Goal: Task Accomplishment & Management: Manage account settings

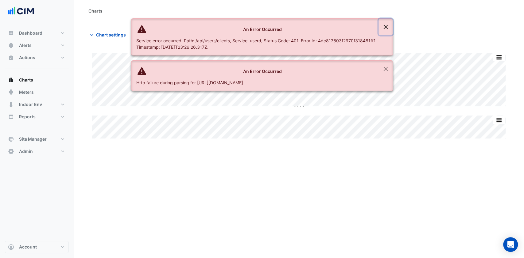
click at [382, 26] on button "Close" at bounding box center [385, 27] width 14 height 17
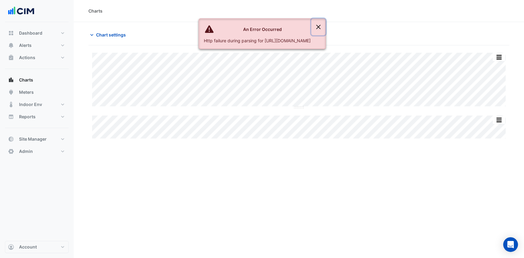
click at [325, 26] on button "Close" at bounding box center [318, 27] width 14 height 17
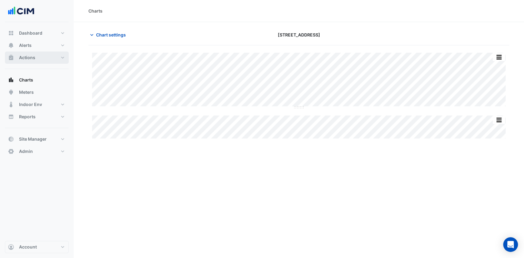
click at [46, 58] on button "Actions" at bounding box center [37, 58] width 64 height 12
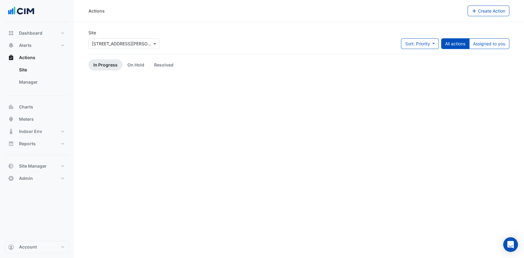
click at [27, 85] on link "Manager" at bounding box center [41, 82] width 55 height 12
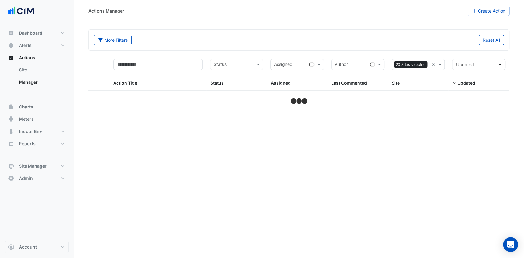
select select "***"
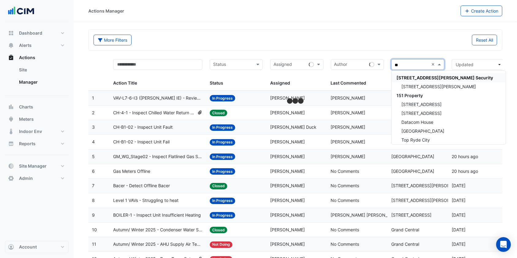
type input "***"
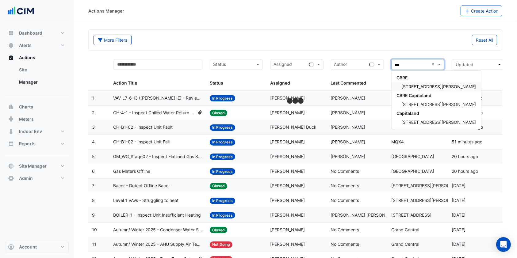
click at [419, 85] on span "[STREET_ADDRESS][PERSON_NAME]" at bounding box center [439, 86] width 75 height 5
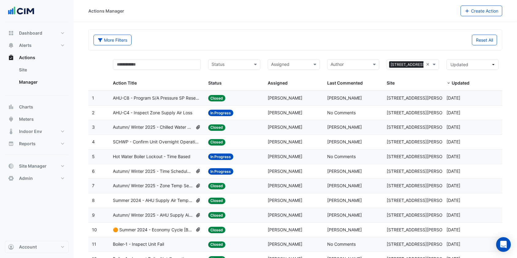
click at [161, 156] on span "Hot Water Boiler Lockout - Time Based" at bounding box center [152, 156] width 78 height 7
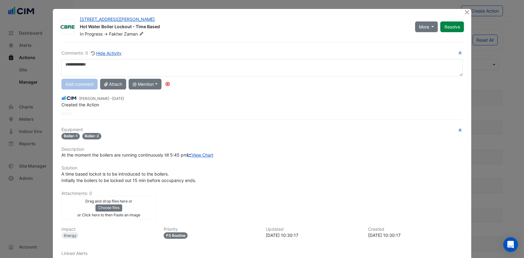
click at [187, 158] on link "View Chart" at bounding box center [200, 155] width 26 height 5
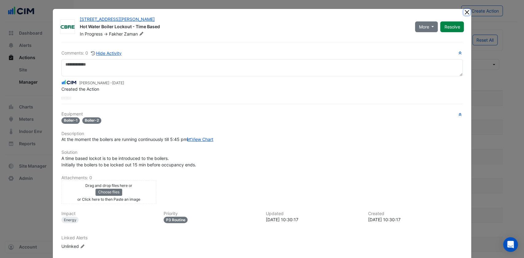
click at [465, 11] on button "Close" at bounding box center [466, 12] width 6 height 6
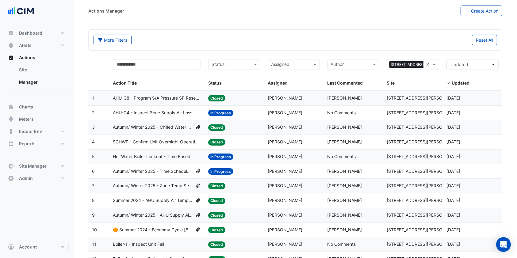
click at [175, 155] on span "Hot Water Boiler Lockout - Time Based" at bounding box center [152, 156] width 78 height 7
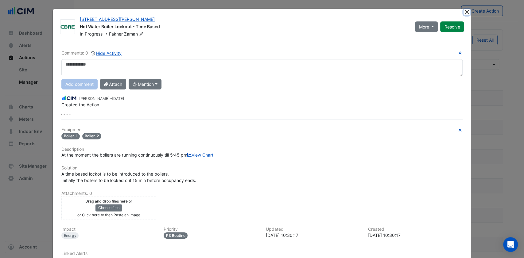
click at [464, 13] on button "Close" at bounding box center [466, 12] width 6 height 6
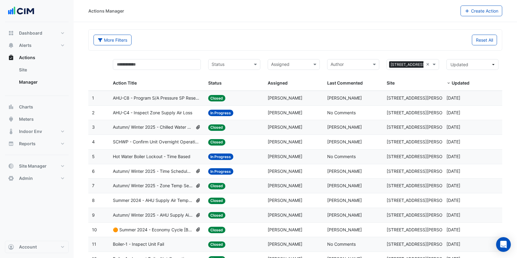
click at [160, 172] on span "Autumn/ Winter 2025 - Time Schedule Alignment [BEEP]" at bounding box center [153, 171] width 80 height 7
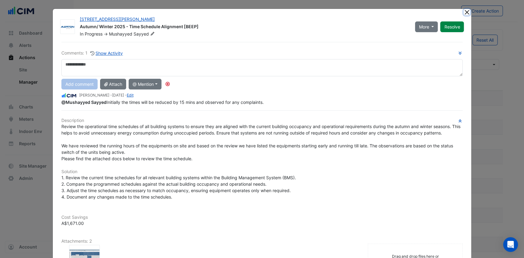
click at [465, 12] on button "Close" at bounding box center [466, 12] width 6 height 6
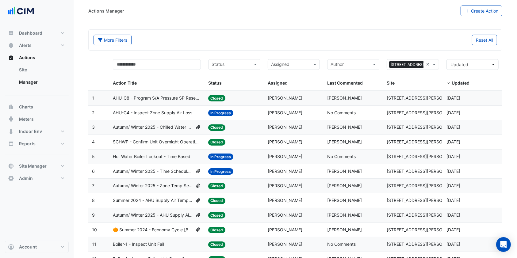
click at [152, 112] on span "AHU-C4 - Inspect Zone Supply Air Loss" at bounding box center [152, 113] width 79 height 7
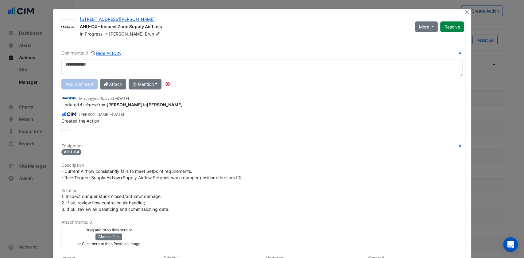
scroll to position [76, 0]
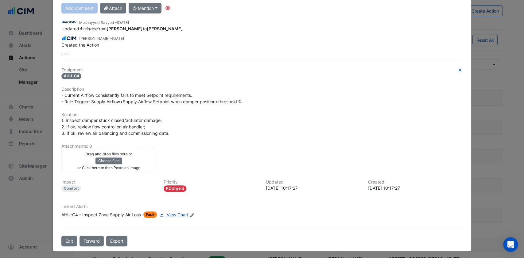
click at [171, 213] on span "View Chart" at bounding box center [178, 214] width 22 height 5
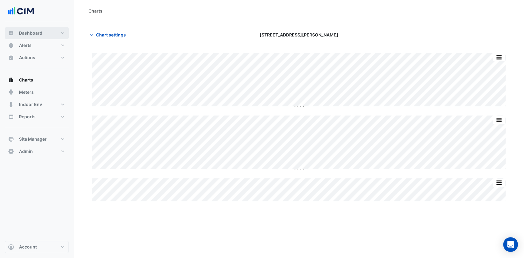
click at [29, 35] on span "Dashboard" at bounding box center [30, 33] width 23 height 6
select select "***"
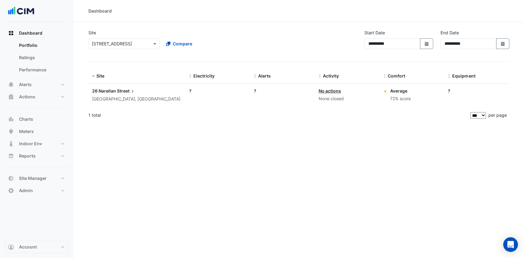
click at [29, 42] on link "Portfolio" at bounding box center [41, 45] width 55 height 12
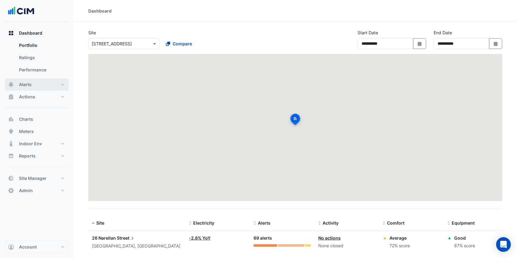
click at [36, 87] on button "Alerts" at bounding box center [37, 85] width 64 height 12
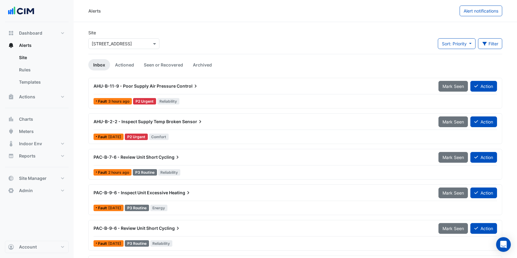
click at [146, 44] on div at bounding box center [124, 43] width 71 height 7
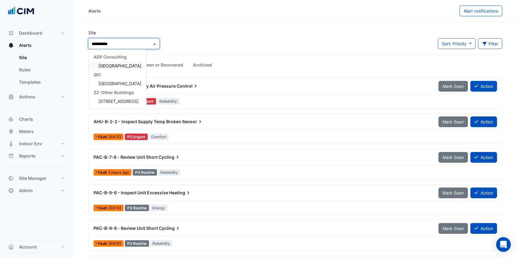
type input "**********"
click at [123, 64] on span "[GEOGRAPHIC_DATA]" at bounding box center [120, 65] width 43 height 5
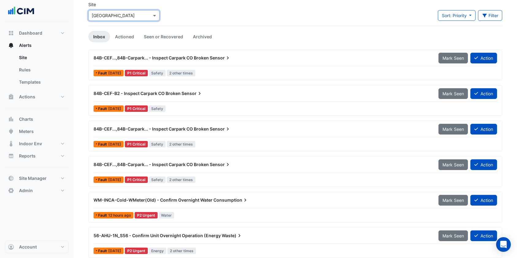
scroll to position [82, 0]
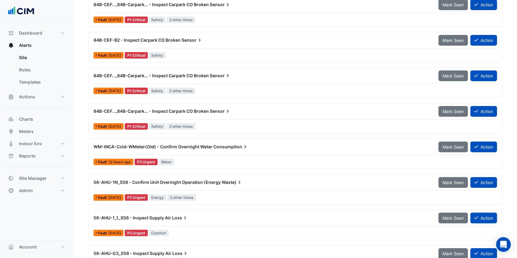
click at [193, 76] on span "84B-CEF...,84B-Carpark... - Inspect Carpark CO Broken" at bounding box center [151, 75] width 115 height 5
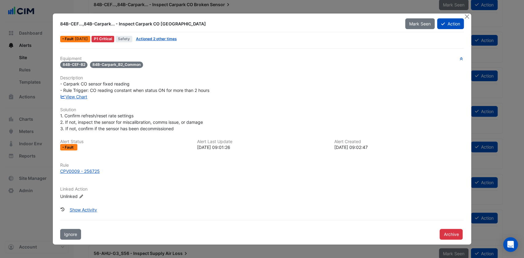
click at [74, 96] on link "View Chart" at bounding box center [73, 96] width 27 height 5
click at [467, 18] on button "Close" at bounding box center [466, 17] width 6 height 6
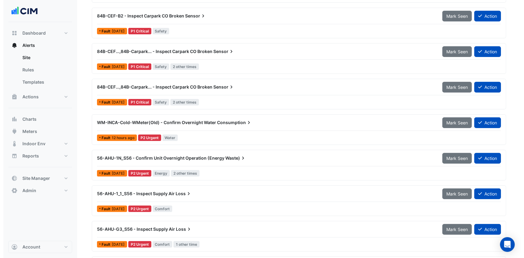
scroll to position [123, 0]
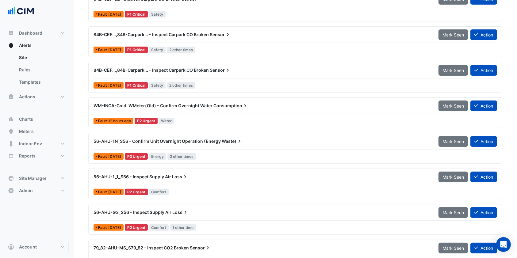
click at [133, 143] on span "56-AHU-1N_S56 - Confirm Unit Overnight Operation (Energy" at bounding box center [157, 141] width 127 height 5
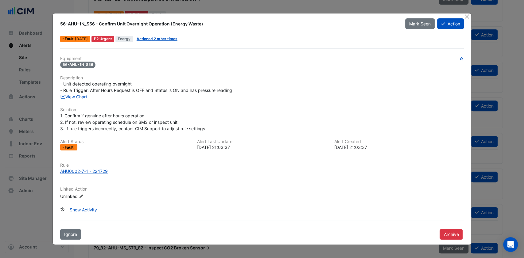
click at [72, 98] on link "View Chart" at bounding box center [73, 96] width 27 height 5
click at [465, 18] on button "Close" at bounding box center [466, 17] width 6 height 6
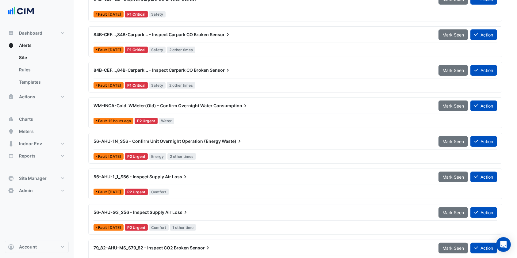
click at [160, 144] on div "56-AHU-1N_S56 - Confirm Unit Overnight Operation (Energy Waste)" at bounding box center [263, 141] width 338 height 6
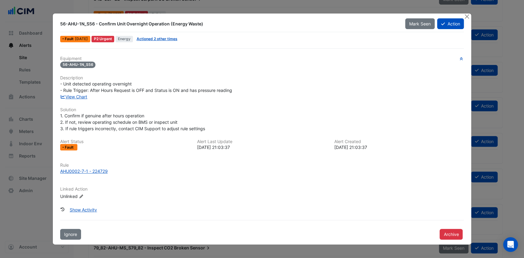
click at [448, 26] on button "Action" at bounding box center [450, 23] width 27 height 11
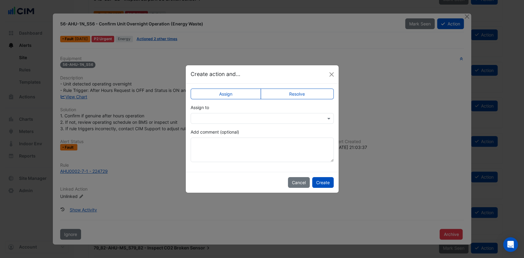
click at [219, 117] on input "text" at bounding box center [256, 119] width 124 height 6
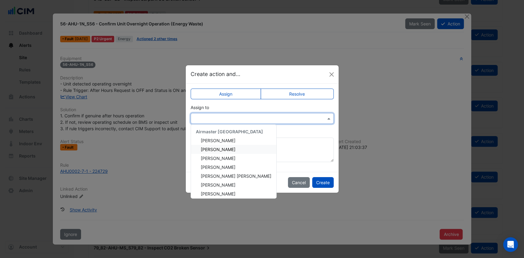
click at [219, 151] on span "[PERSON_NAME]" at bounding box center [218, 149] width 35 height 5
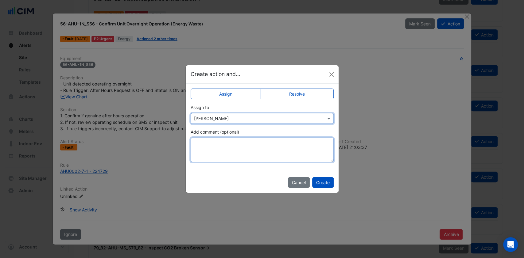
click at [212, 151] on textarea "Add comment (optional)" at bounding box center [262, 150] width 143 height 25
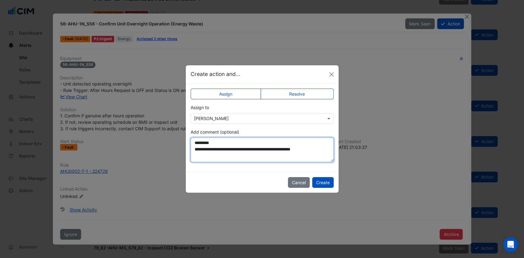
type textarea "**********"
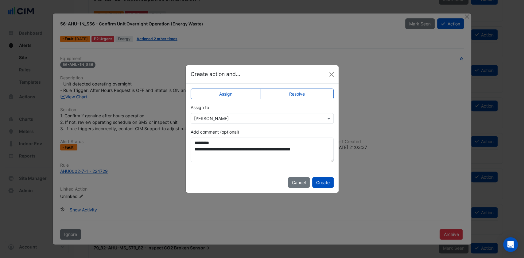
click at [316, 185] on button "Create" at bounding box center [322, 182] width 21 height 11
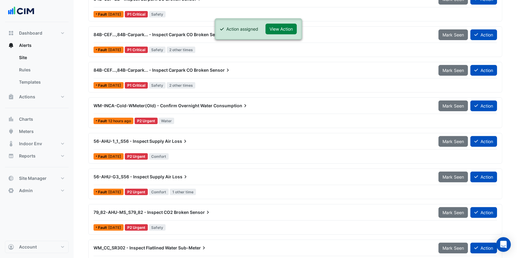
click at [292, 29] on button "View Action" at bounding box center [281, 29] width 31 height 11
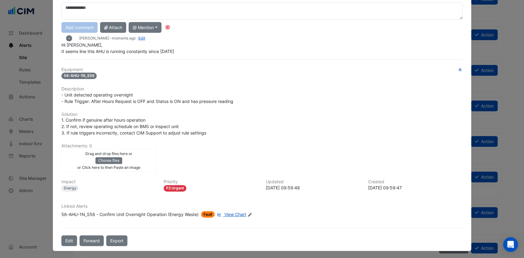
click at [92, 238] on button "Forward" at bounding box center [91, 241] width 24 height 11
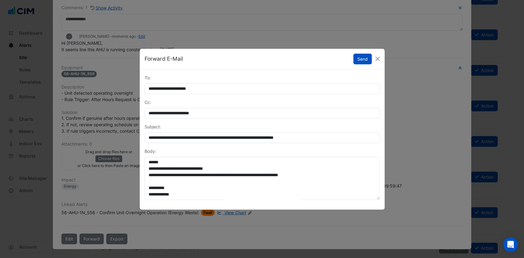
scroll to position [44, 0]
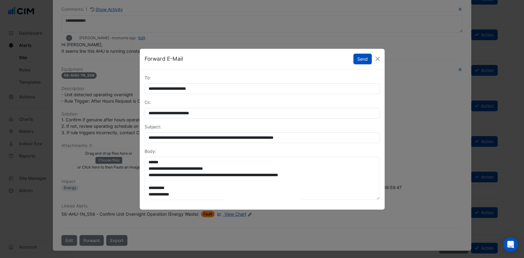
click at [359, 59] on button "Send" at bounding box center [362, 59] width 18 height 11
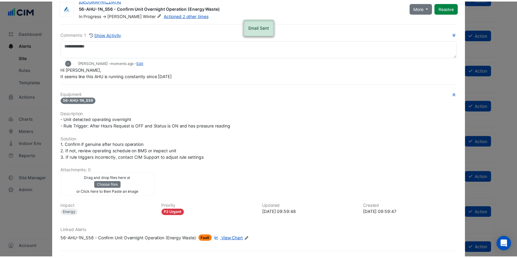
scroll to position [0, 0]
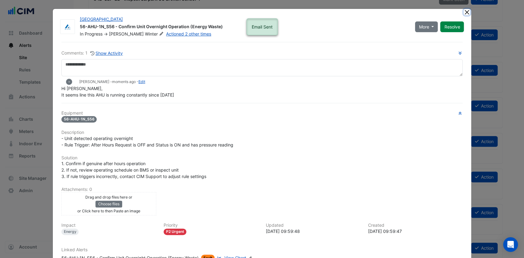
click at [464, 14] on button "Close" at bounding box center [466, 12] width 6 height 6
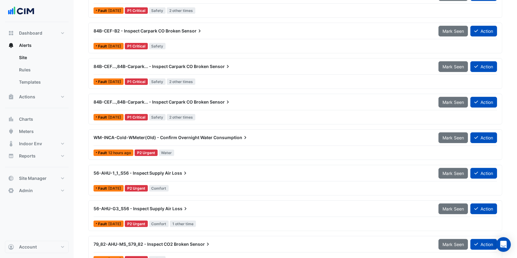
scroll to position [164, 0]
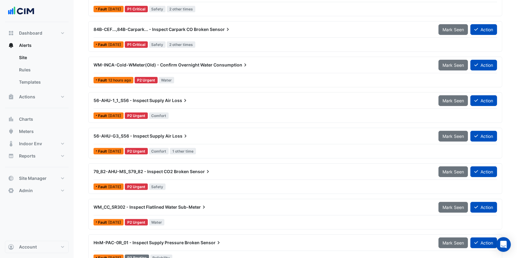
click at [179, 68] on div "WM-INCA-Cold-WMeter(Old) - Confirm Overnight Water Consumption" at bounding box center [262, 65] width 345 height 11
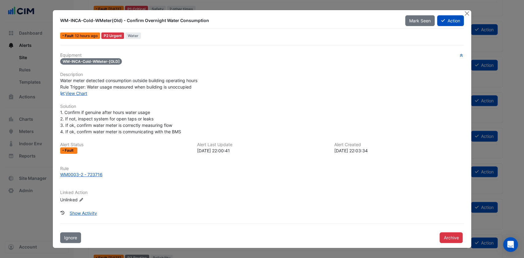
click at [79, 91] on link "View Chart" at bounding box center [73, 93] width 27 height 5
click at [453, 22] on button "Action" at bounding box center [450, 20] width 27 height 11
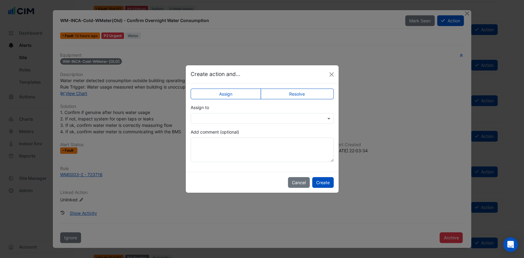
click at [216, 116] on input "text" at bounding box center [256, 119] width 124 height 6
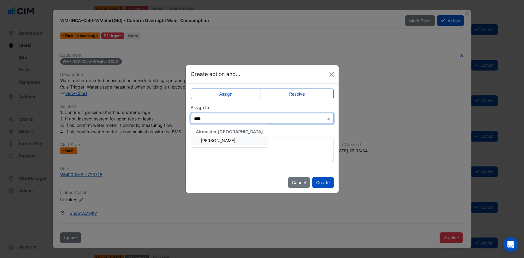
type input "*****"
click at [222, 141] on span "[PERSON_NAME]" at bounding box center [218, 140] width 35 height 5
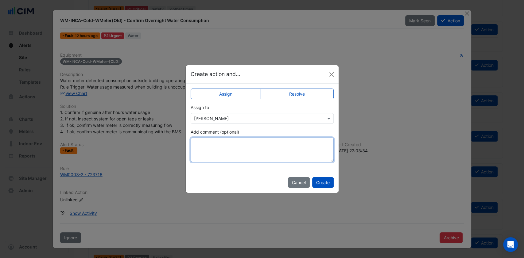
click at [216, 147] on textarea "Add comment (optional)" at bounding box center [262, 150] width 143 height 25
type textarea "**********"
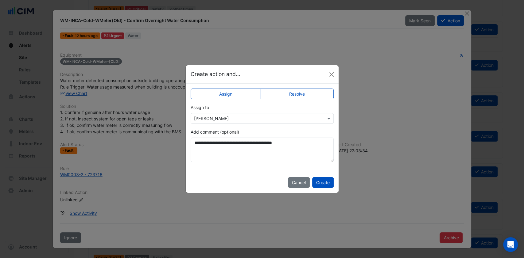
click at [327, 184] on button "Create" at bounding box center [322, 182] width 21 height 11
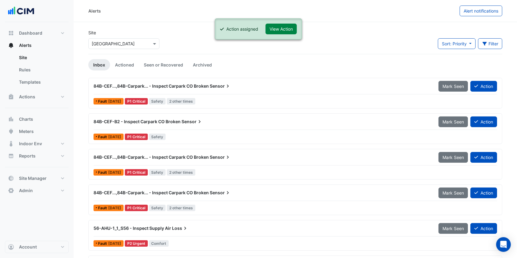
click at [319, 17] on div "Alerts Alert notifications" at bounding box center [296, 11] width 444 height 22
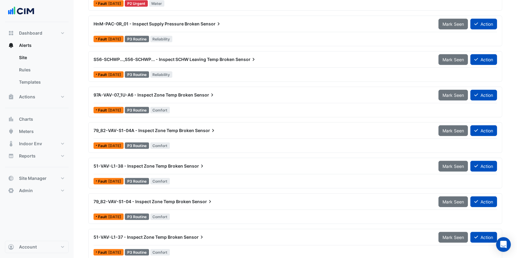
scroll to position [388, 0]
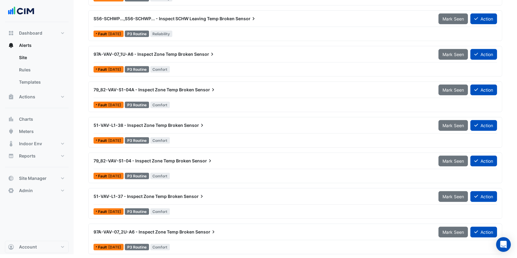
click at [197, 201] on div "51-VAV-L1-37 - Inspect Zone Temp Broken Sensor" at bounding box center [262, 196] width 345 height 11
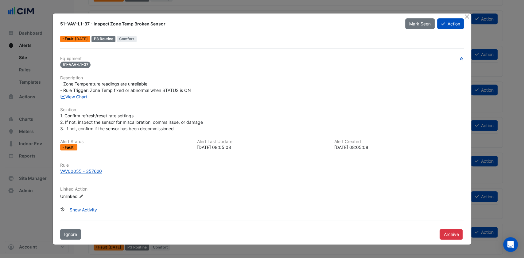
click at [75, 100] on div "Equipment 51-VAV-L1-37 Description - Zone Temperature readings are unreliable -…" at bounding box center [262, 130] width 404 height 149
click at [78, 98] on link "View Chart" at bounding box center [73, 96] width 27 height 5
click at [468, 17] on button "Close" at bounding box center [466, 17] width 6 height 6
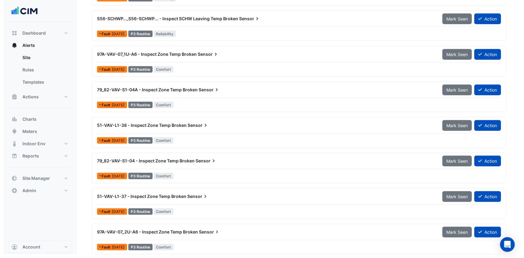
scroll to position [388, 0]
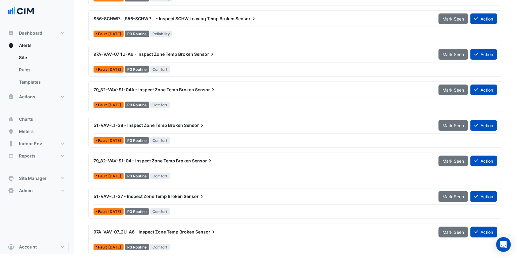
click at [165, 125] on span "51-VAV-L1-38 - Inspect Zone Temp Broken" at bounding box center [139, 125] width 90 height 5
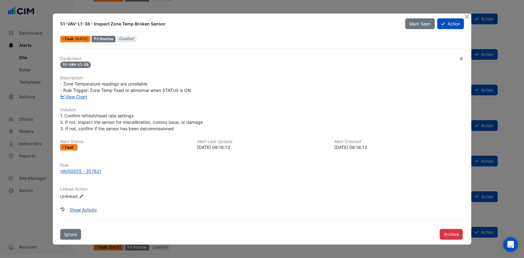
click at [443, 22] on icon at bounding box center [443, 24] width 4 height 4
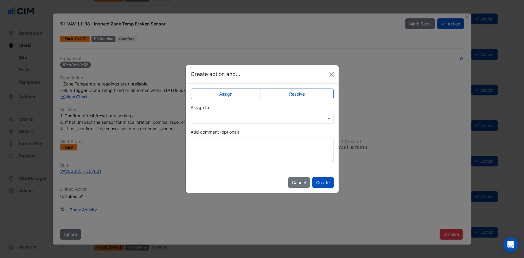
click at [300, 116] on input "text" at bounding box center [256, 119] width 124 height 6
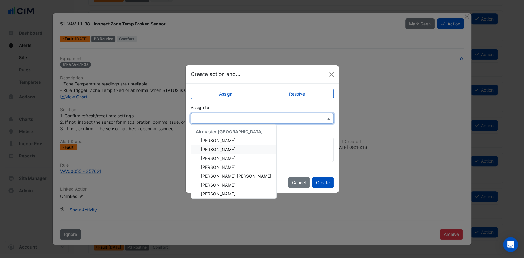
click at [213, 149] on span "[PERSON_NAME]" at bounding box center [218, 149] width 35 height 5
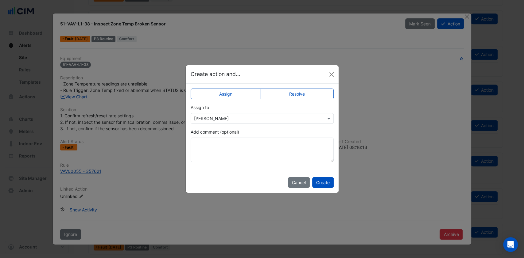
click at [326, 183] on button "Create" at bounding box center [322, 182] width 21 height 11
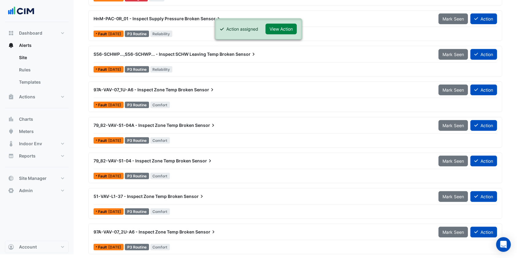
click at [293, 31] on button "View Action" at bounding box center [281, 29] width 31 height 11
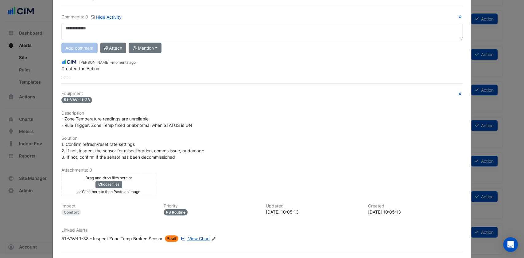
scroll to position [60, 0]
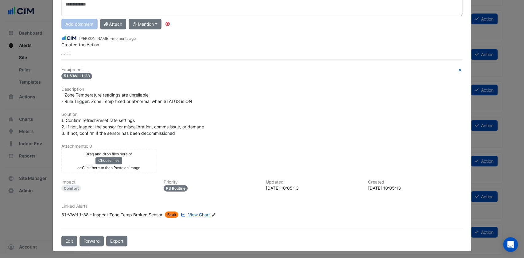
click at [68, 239] on button "Edit" at bounding box center [69, 241] width 16 height 11
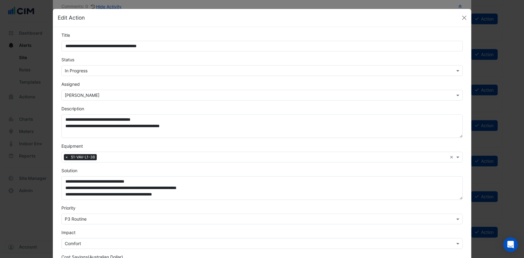
scroll to position [45, 0]
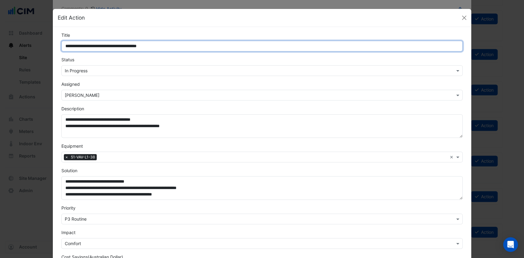
click at [180, 44] on input "**********" at bounding box center [261, 46] width 401 height 11
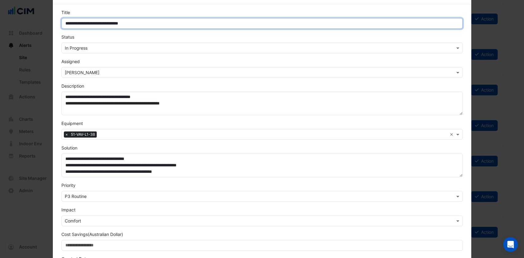
scroll to position [103, 0]
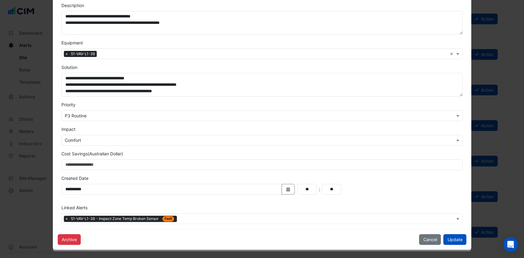
type input "**********"
click at [189, 222] on input "text" at bounding box center [316, 219] width 275 height 6
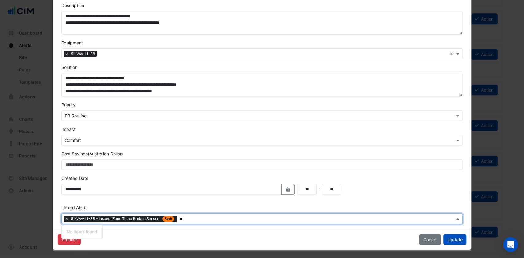
type input "*"
type input "*********"
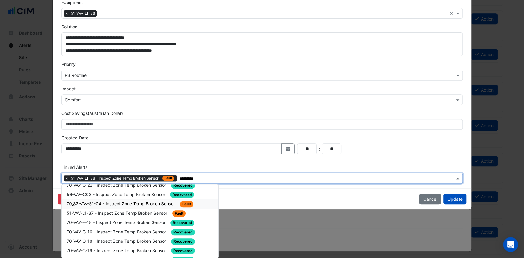
scroll to position [286, 0]
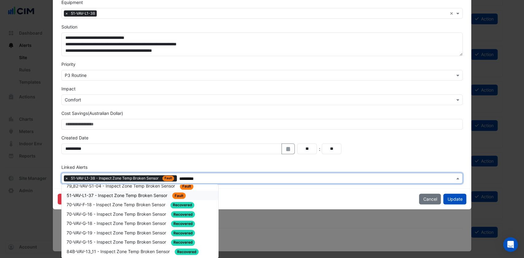
click at [114, 193] on span "51-VAV-L1-37 - Inspect Zone Temp Broken Sensor" at bounding box center [118, 195] width 102 height 5
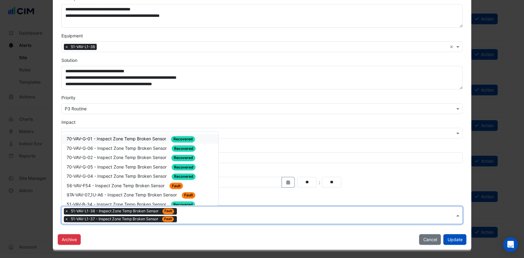
click at [196, 220] on div "Type to search tickets × 51-VAV-L1-38 - Inspect Zone Temp Broken Sensor Fault ×…" at bounding box center [258, 215] width 393 height 17
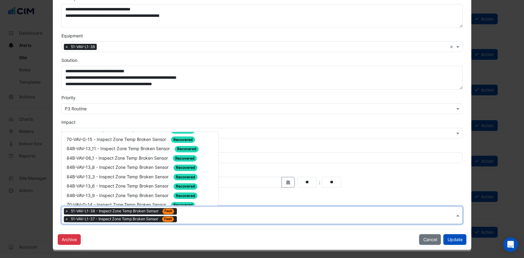
scroll to position [0, 0]
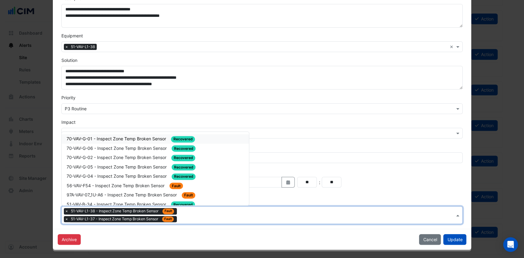
click at [451, 239] on button "Update" at bounding box center [454, 239] width 23 height 11
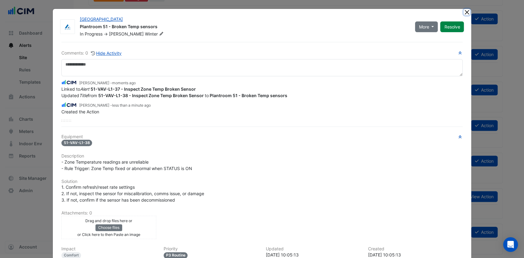
click at [464, 11] on button "Close" at bounding box center [466, 12] width 6 height 6
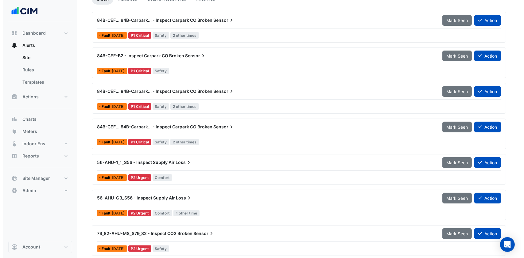
scroll to position [25, 0]
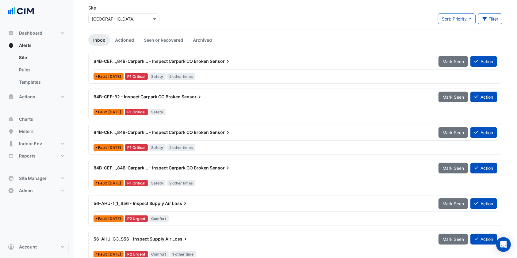
click at [479, 66] on button "Action" at bounding box center [484, 61] width 27 height 11
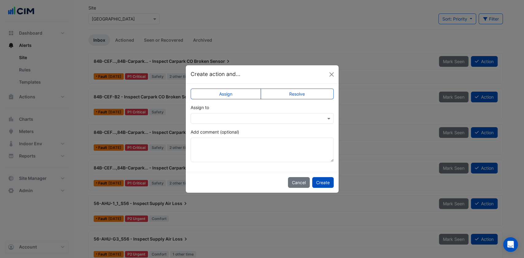
click at [291, 114] on div at bounding box center [262, 118] width 143 height 11
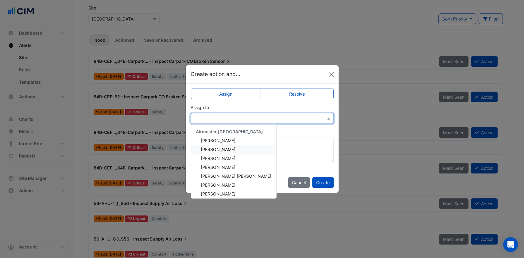
click at [221, 149] on span "[PERSON_NAME]" at bounding box center [218, 149] width 35 height 5
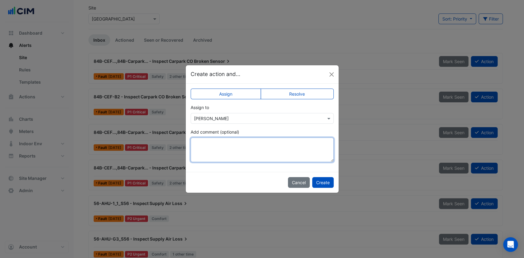
click at [217, 141] on textarea "Add comment (optional)" at bounding box center [262, 150] width 143 height 25
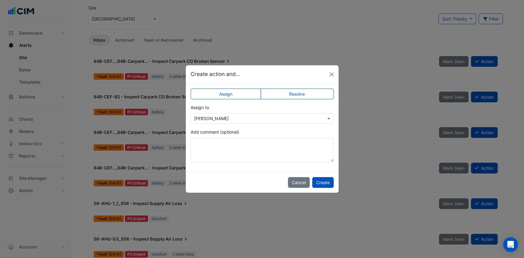
click at [280, 107] on div "Assign to × [PERSON_NAME]" at bounding box center [262, 114] width 143 height 20
click at [325, 184] on button "Create" at bounding box center [322, 182] width 21 height 11
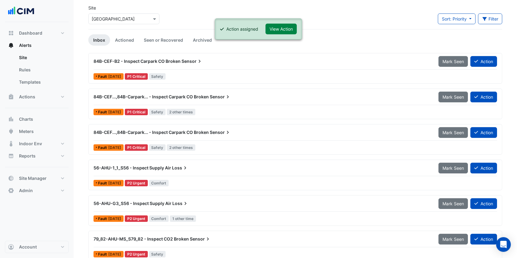
click at [278, 29] on button "View Action" at bounding box center [281, 29] width 31 height 11
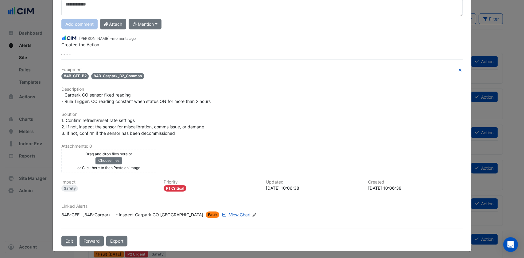
click at [65, 238] on button "Edit" at bounding box center [69, 241] width 16 height 11
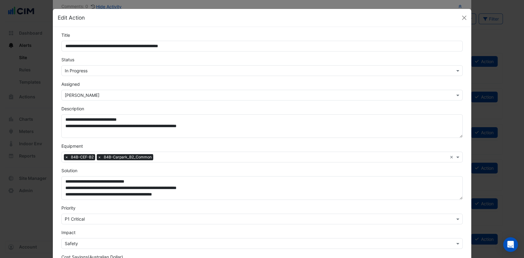
scroll to position [45, 0]
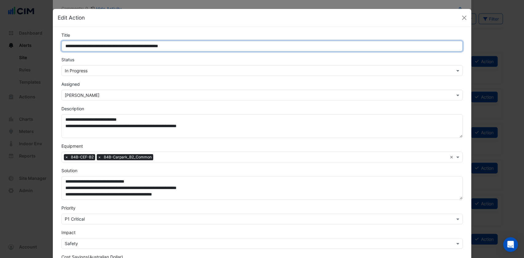
drag, startPoint x: 201, startPoint y: 46, endPoint x: 53, endPoint y: 41, distance: 148.3
click at [53, 41] on div "**********" at bounding box center [262, 180] width 419 height 306
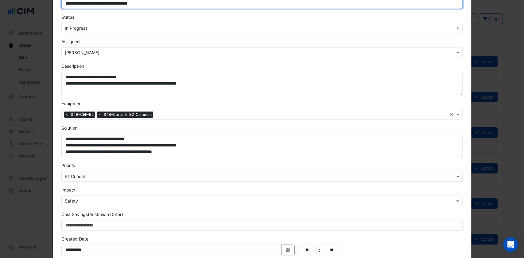
scroll to position [103, 0]
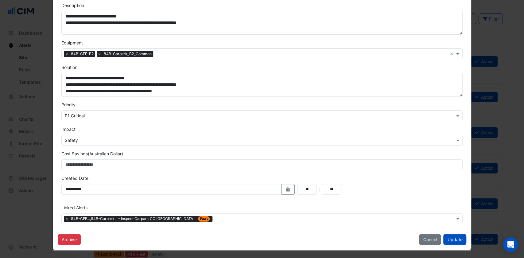
type input "**********"
click at [215, 217] on input "text" at bounding box center [335, 219] width 240 height 6
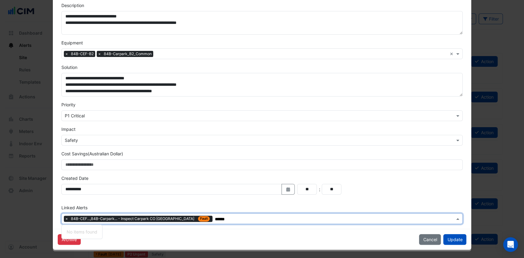
type input "*******"
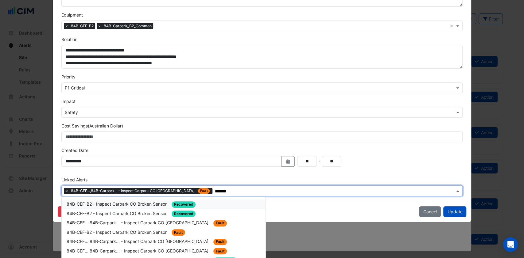
scroll to position [144, 0]
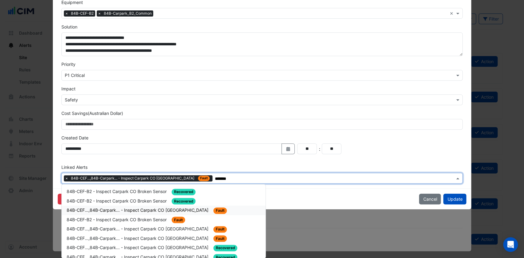
click at [128, 212] on span "84B-CEF...,84B-Carpark... - Inspect Carpark CO [GEOGRAPHIC_DATA]" at bounding box center [138, 210] width 143 height 5
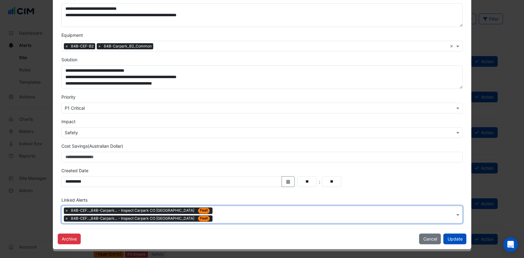
scroll to position [110, 0]
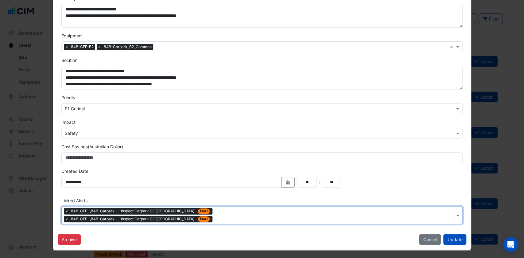
click at [223, 218] on input "text" at bounding box center [335, 216] width 240 height 6
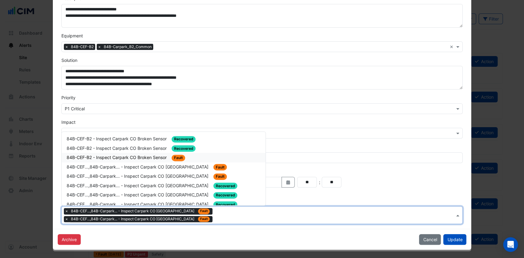
click at [97, 155] on span "84B-CEF-B2 - Inspect Carpark CO Broken Sensor" at bounding box center [117, 157] width 101 height 5
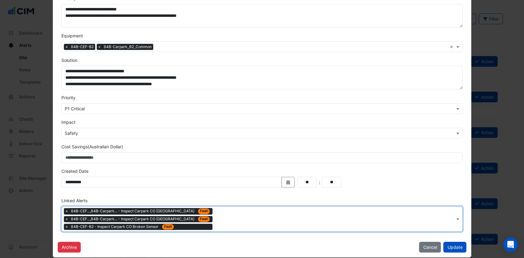
scroll to position [118, 0]
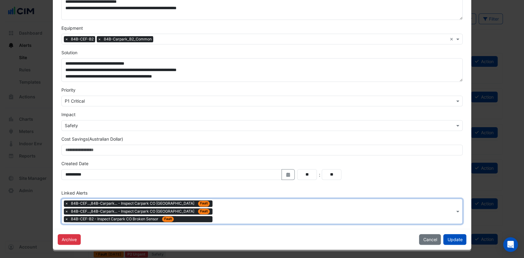
click at [235, 216] on div "Type to search tickets × 84B-CEF...,84B-Carpark... - Inspect Carpark CO [GEOGRA…" at bounding box center [258, 211] width 393 height 25
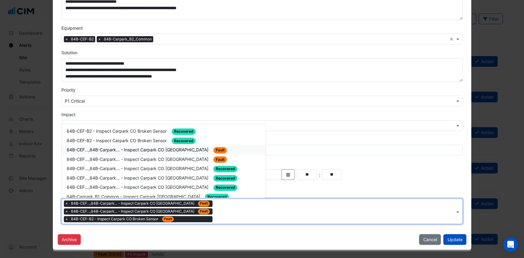
click at [128, 152] on div "84B-CEF...,84B-Carpark... - Inspect Carpark CO [GEOGRAPHIC_DATA] Fault" at bounding box center [164, 150] width 194 height 7
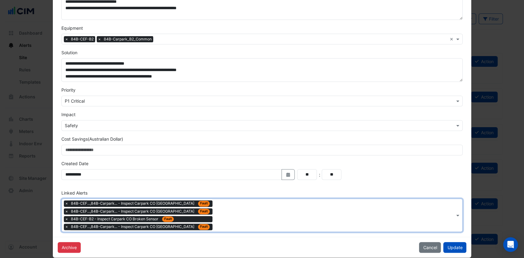
scroll to position [126, 0]
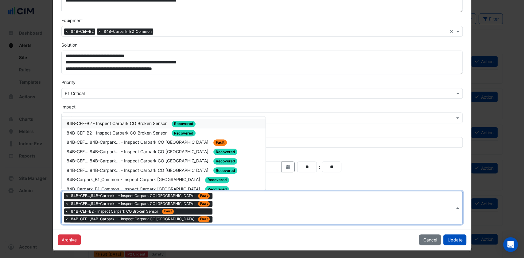
click at [220, 220] on div "Type to search tickets × 84B-CEF...,84B-Carpark... - Inspect Carpark CO [GEOGRA…" at bounding box center [258, 208] width 393 height 33
click at [165, 143] on span "84B-CEF...,84B-Carpark... - Inspect Carpark CO [GEOGRAPHIC_DATA]" at bounding box center [138, 142] width 143 height 5
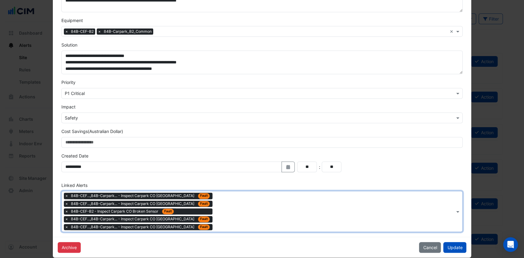
scroll to position [134, 0]
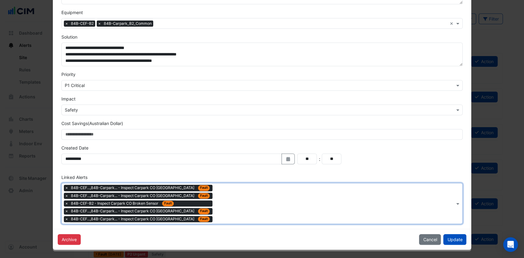
click at [227, 171] on form "**********" at bounding box center [261, 61] width 401 height 326
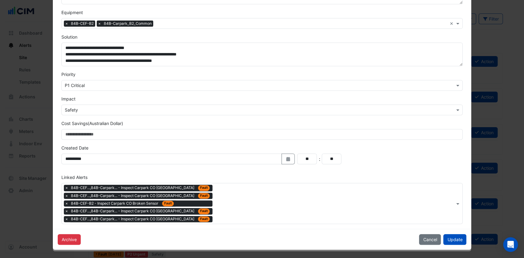
click at [457, 240] on button "Update" at bounding box center [454, 239] width 23 height 11
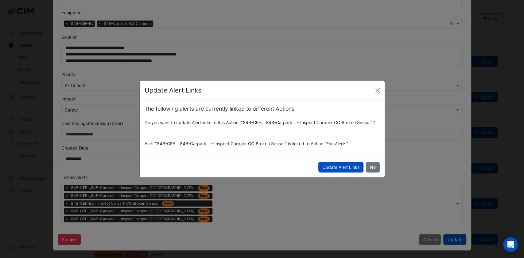
click at [340, 165] on button "Update Alert Links" at bounding box center [340, 167] width 45 height 11
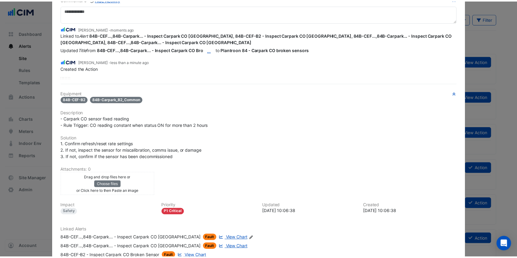
scroll to position [0, 0]
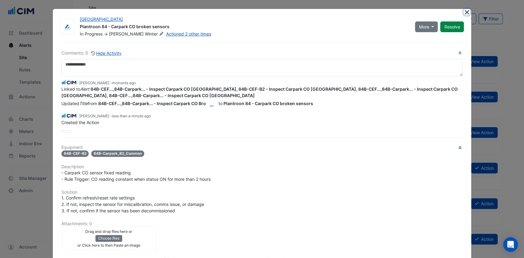
click at [464, 14] on button "Close" at bounding box center [466, 12] width 6 height 6
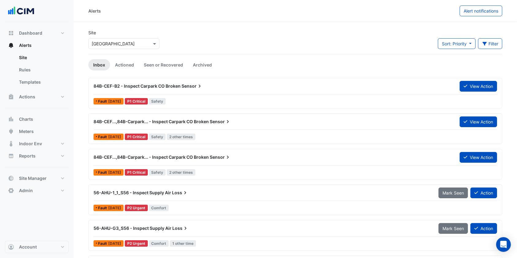
click at [134, 43] on input "text" at bounding box center [118, 44] width 52 height 6
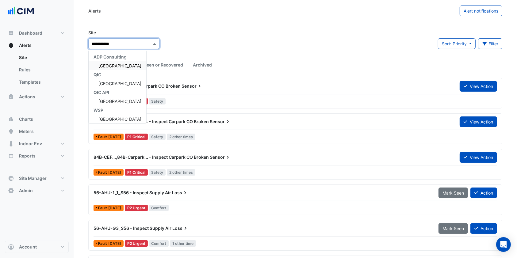
type input "**********"
click at [124, 62] on div "[GEOGRAPHIC_DATA]" at bounding box center [118, 65] width 58 height 9
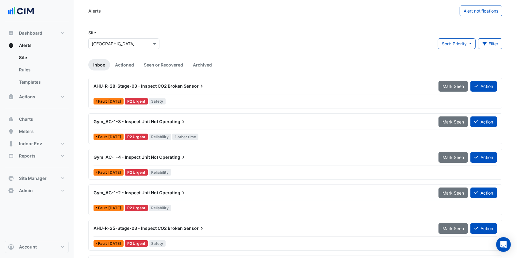
click at [172, 86] on span "AHU-R-28-Stage-03 - Inspect CO2 Broken" at bounding box center [138, 85] width 89 height 5
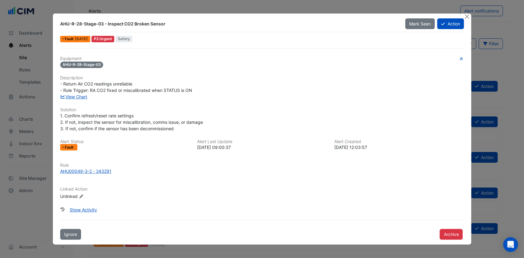
click at [84, 97] on link "View Chart" at bounding box center [73, 96] width 27 height 5
click at [443, 24] on icon at bounding box center [443, 24] width 4 height 3
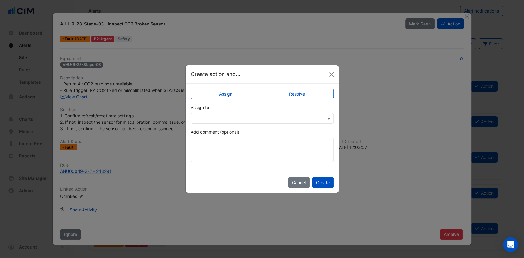
click at [249, 123] on div at bounding box center [262, 118] width 143 height 11
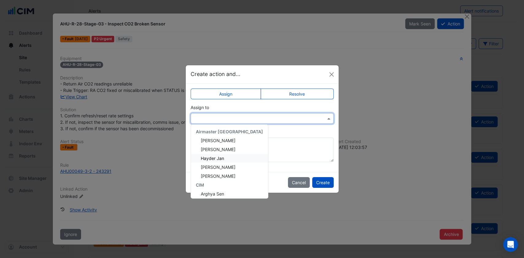
click at [223, 159] on span "Hayder Jan" at bounding box center [212, 158] width 23 height 5
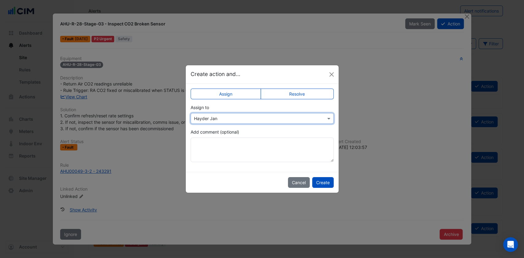
click at [276, 163] on div "Assign Resolve Assign to × Hayder Jan Add comment (optional)" at bounding box center [262, 128] width 153 height 88
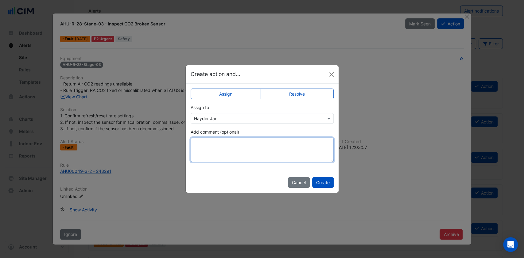
click at [278, 153] on textarea "Add comment (optional)" at bounding box center [262, 150] width 143 height 25
type textarea "**********"
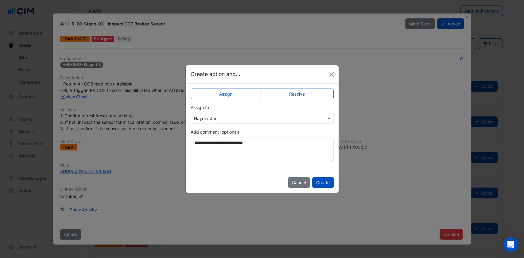
click at [327, 181] on button "Create" at bounding box center [322, 182] width 21 height 11
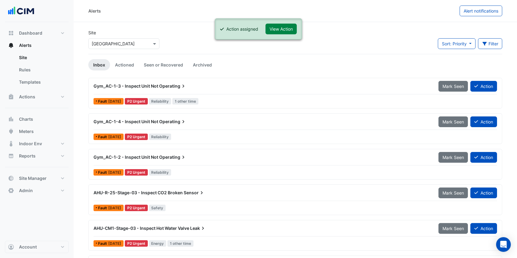
click at [292, 28] on button "View Action" at bounding box center [281, 29] width 31 height 11
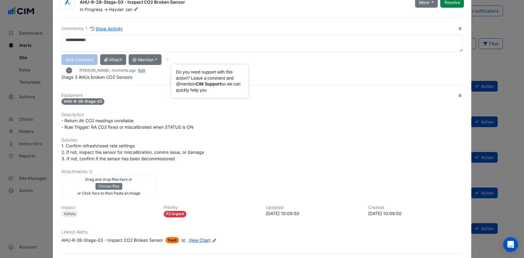
scroll to position [51, 0]
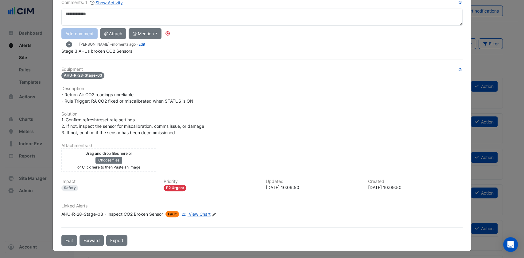
click at [70, 240] on button "Edit" at bounding box center [69, 240] width 16 height 11
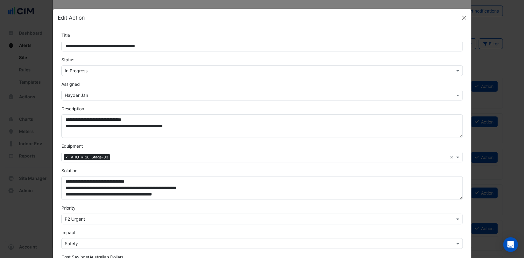
scroll to position [37, 0]
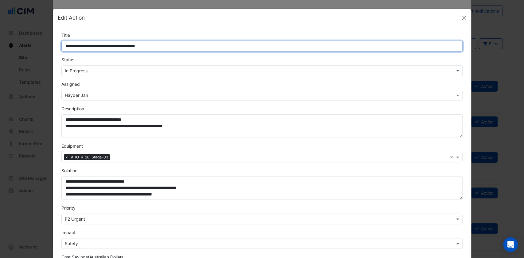
drag, startPoint x: 166, startPoint y: 46, endPoint x: 39, endPoint y: 41, distance: 127.2
click at [39, 41] on ngb-modal-window "**********" at bounding box center [262, 129] width 524 height 258
click at [81, 43] on input "**********" at bounding box center [261, 46] width 401 height 11
drag, startPoint x: 84, startPoint y: 45, endPoint x: 51, endPoint y: 44, distance: 32.9
click at [53, 44] on div "**********" at bounding box center [262, 180] width 419 height 306
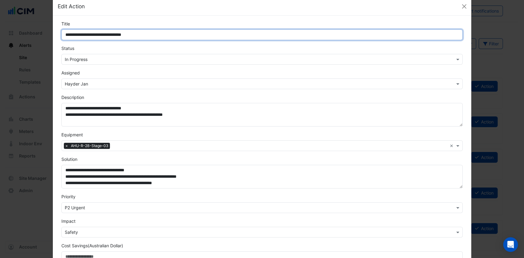
scroll to position [0, 0]
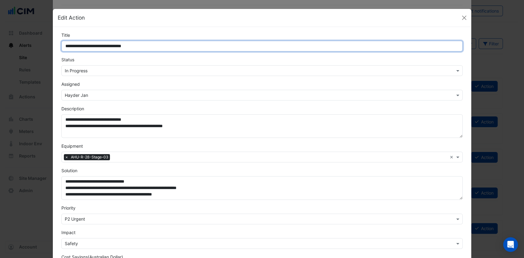
click at [149, 43] on input "**********" at bounding box center [261, 46] width 401 height 11
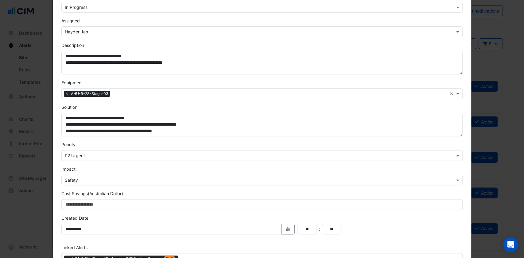
scroll to position [103, 0]
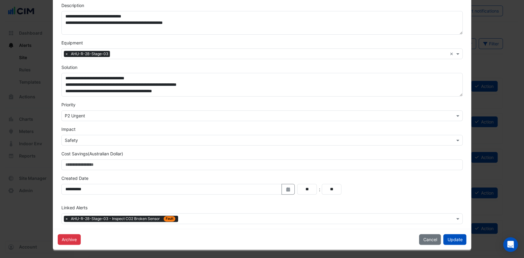
type input "**********"
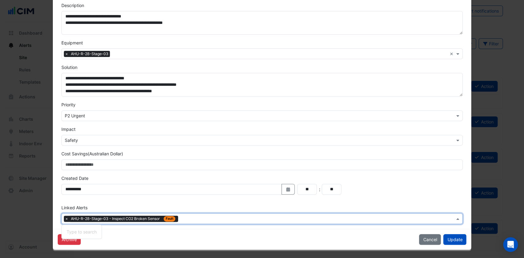
click at [202, 215] on div "Type to search tickets × AHU-R-28-Stage-03 - Inspect CO2 Broken Sensor Fault" at bounding box center [258, 219] width 393 height 10
type input "***"
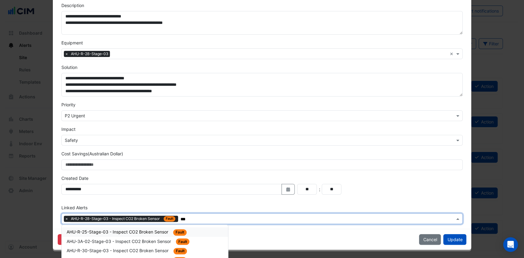
scroll to position [139, 0]
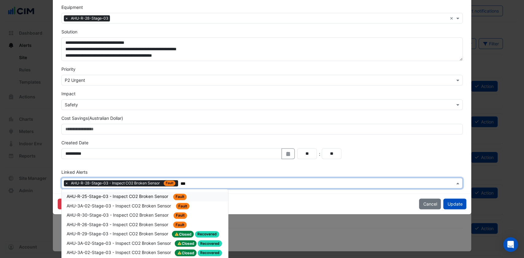
click at [136, 196] on span "AHU-R-25-Stage-03 - Inspect CO2 Broken Sensor" at bounding box center [118, 196] width 103 height 5
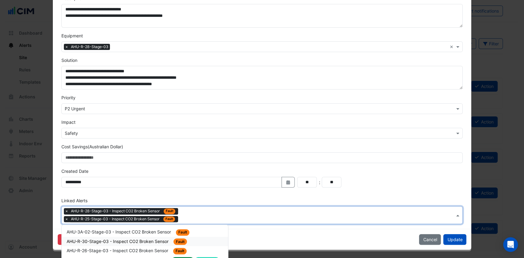
click at [194, 216] on ng-select "Type to search tickets × AHU-R-28-Stage-03 - Inspect CO2 Broken Sensor Fault × …" at bounding box center [261, 216] width 401 height 18
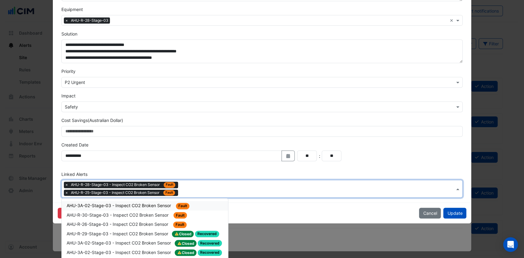
click at [118, 205] on span "AHU-3A-02-Stage-03 - Inspect CO2 Broken Sensor" at bounding box center [120, 205] width 106 height 5
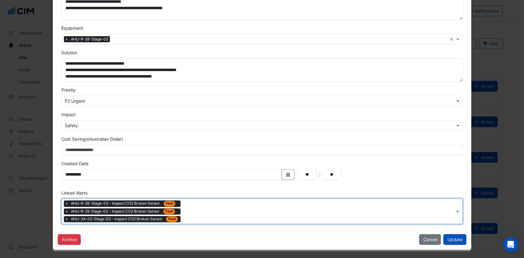
click at [184, 206] on div "Type to search tickets × AHU-R-28-Stage-03 - Inspect CO2 Broken Sensor Fault × …" at bounding box center [258, 211] width 393 height 25
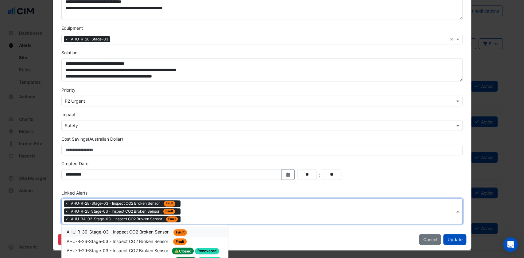
scroll to position [135, 0]
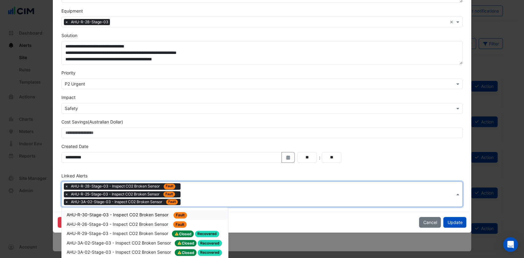
click at [137, 215] on span "AHU-R-30-Stage-03 - Inspect CO2 Broken Sensor" at bounding box center [118, 214] width 103 height 5
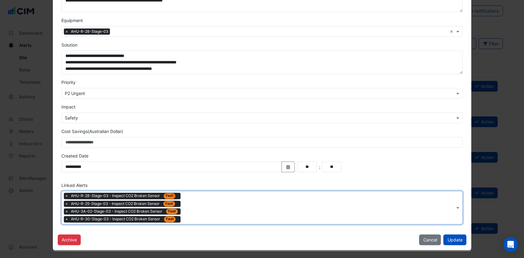
scroll to position [134, 0]
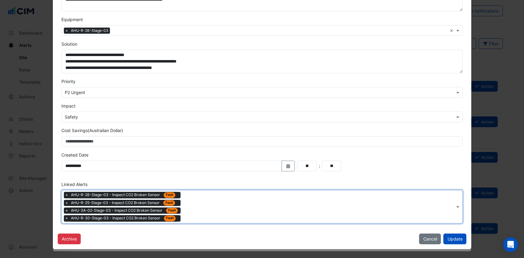
click at [201, 213] on div "Type to search tickets × AHU-R-28-Stage-03 - Inspect CO2 Broken Sensor Fault × …" at bounding box center [258, 207] width 393 height 33
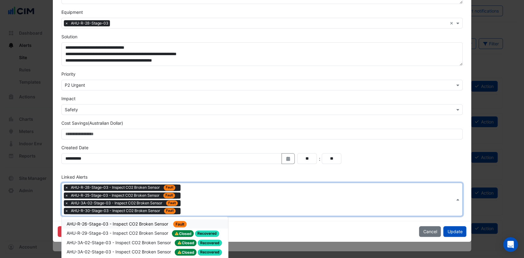
click at [150, 224] on span "AHU-R-26-Stage-03 - Inspect CO2 Broken Sensor" at bounding box center [118, 224] width 103 height 5
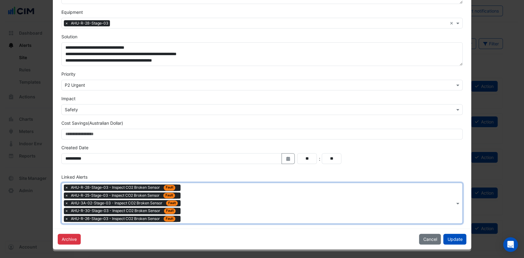
scroll to position [134, 0]
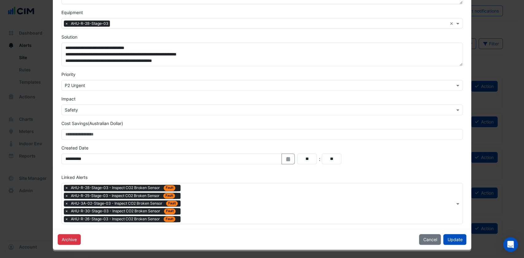
click at [455, 241] on button "Update" at bounding box center [454, 239] width 23 height 11
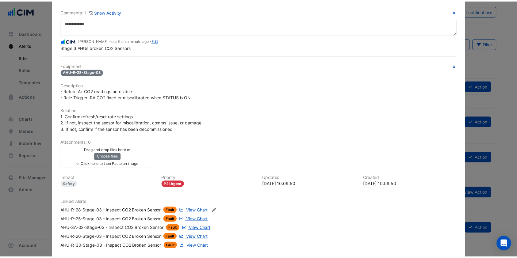
scroll to position [0, 0]
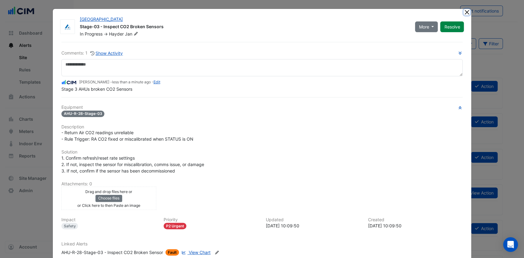
click at [463, 11] on button "Close" at bounding box center [466, 12] width 6 height 6
